Goal: Task Accomplishment & Management: Manage account settings

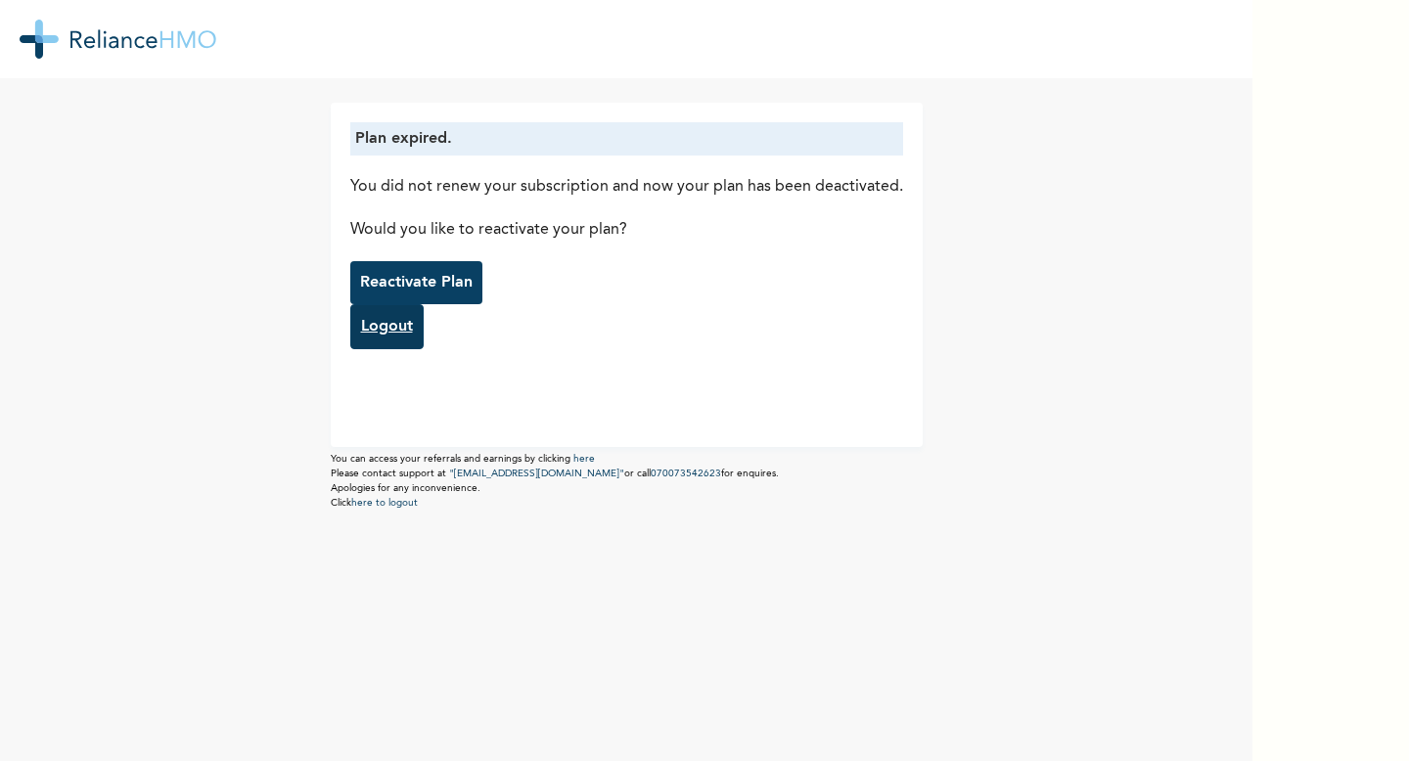
click at [372, 328] on link "Logout" at bounding box center [386, 326] width 73 height 45
